Goal: Navigation & Orientation: Go to known website

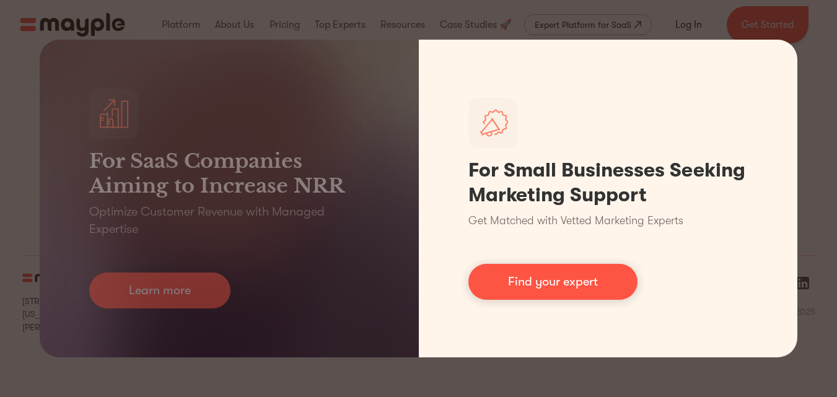
scroll to position [5762, 0]
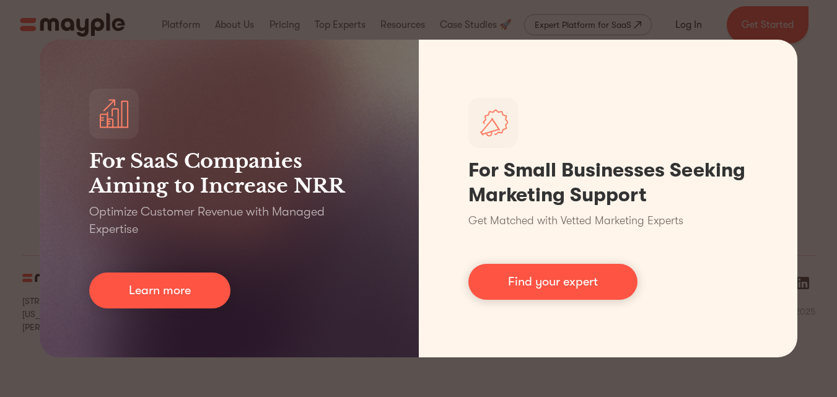
click at [668, 388] on div "For SaaS Companies Aiming to Increase NRR Optimize Customer Revenue with Manage…" at bounding box center [418, 198] width 837 height 397
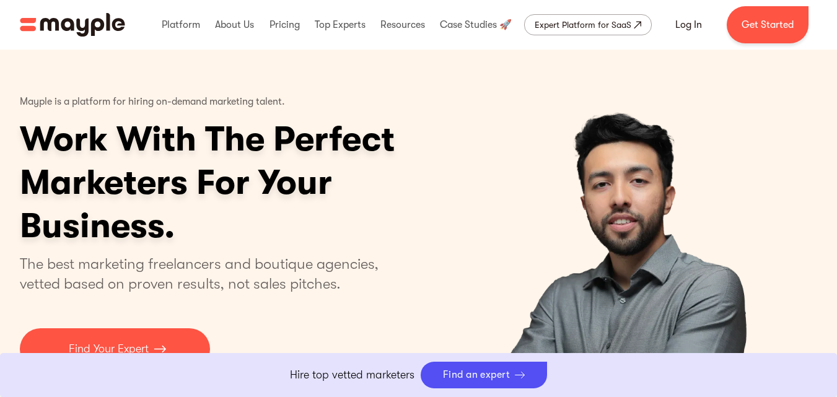
scroll to position [5762, 0]
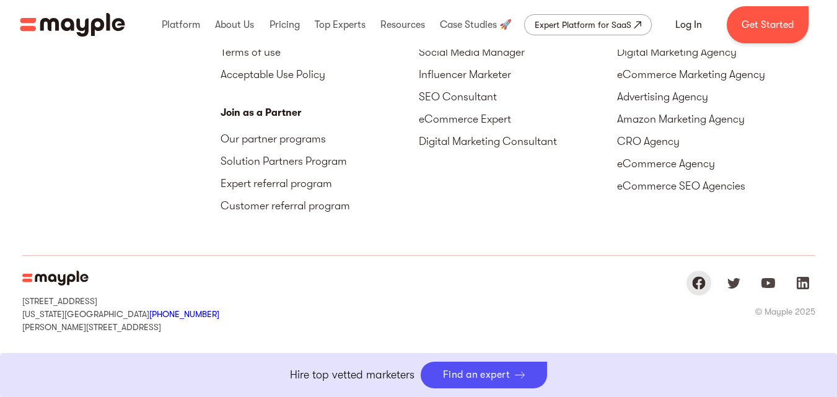
click at [697, 286] on img "Mayple at Facebook" at bounding box center [698, 283] width 15 height 15
